Goal: Transaction & Acquisition: Subscribe to service/newsletter

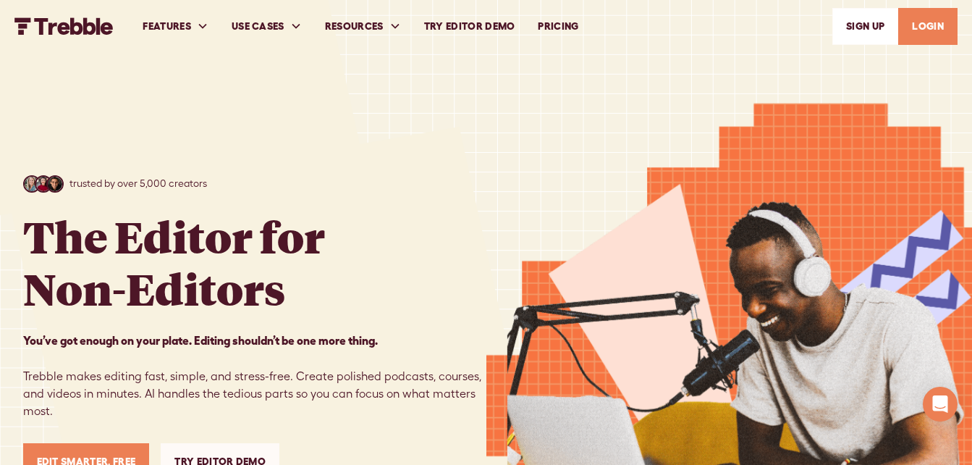
click at [95, 459] on link "Edit Smarter, Free" at bounding box center [86, 461] width 127 height 37
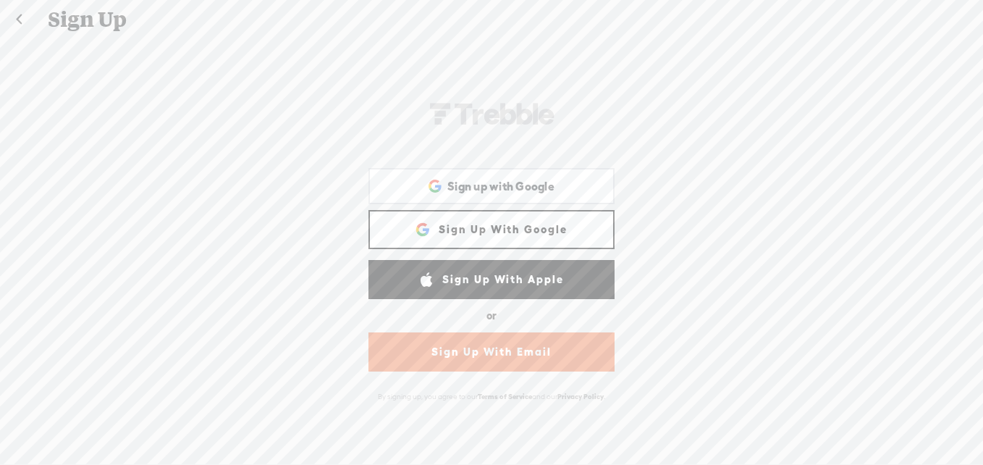
click at [531, 226] on link "Sign Up With Google" at bounding box center [491, 229] width 246 height 39
click at [511, 228] on link "Sign Up With Google" at bounding box center [491, 229] width 246 height 39
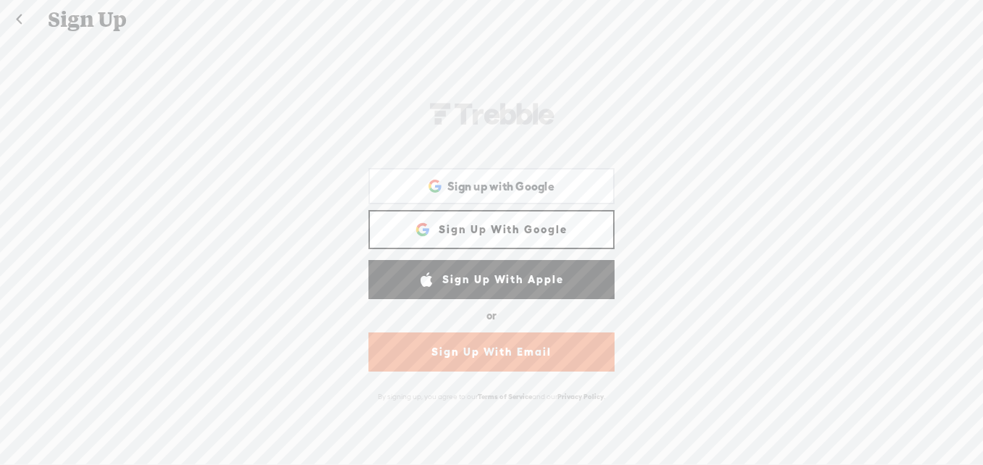
click at [511, 228] on link "Sign Up With Google" at bounding box center [491, 229] width 246 height 39
drag, startPoint x: 468, startPoint y: 187, endPoint x: 359, endPoint y: 187, distance: 109.3
drag, startPoint x: 359, startPoint y: 187, endPoint x: 308, endPoint y: 173, distance: 52.7
click at [308, 173] on div "WEBB-58D2-V8V Sign Up With Facebook Sign up with Google Sign up with Google. Op…" at bounding box center [491, 251] width 983 height 424
click at [420, 193] on div "Sign up with Google Sign up with Google. Opens in new tab" at bounding box center [492, 185] width 226 height 33
